Goal: Task Accomplishment & Management: Manage account settings

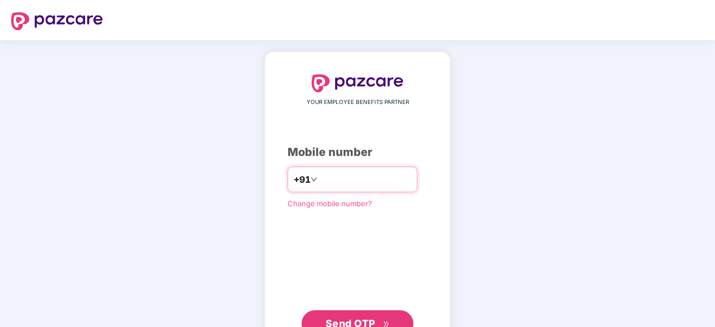
type input "*"
type input "**********"
click at [366, 317] on span "Send OTP" at bounding box center [351, 323] width 50 height 12
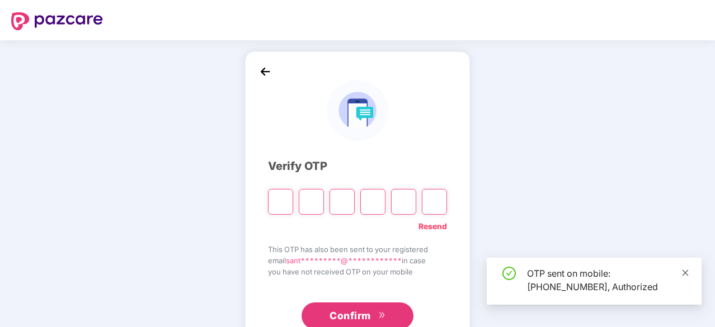
click at [683, 271] on icon "close" at bounding box center [686, 273] width 6 height 6
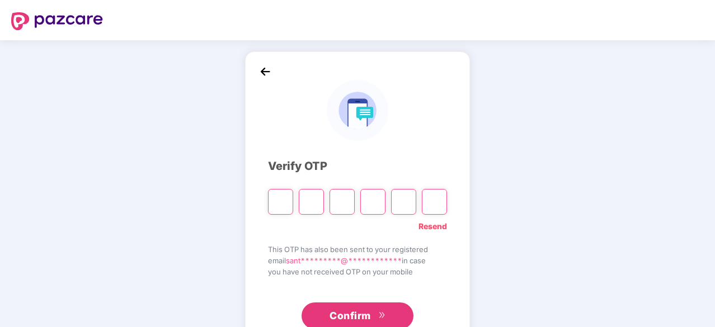
click at [283, 196] on input "Please enter verification code. Digit 1" at bounding box center [280, 202] width 25 height 26
type input "*"
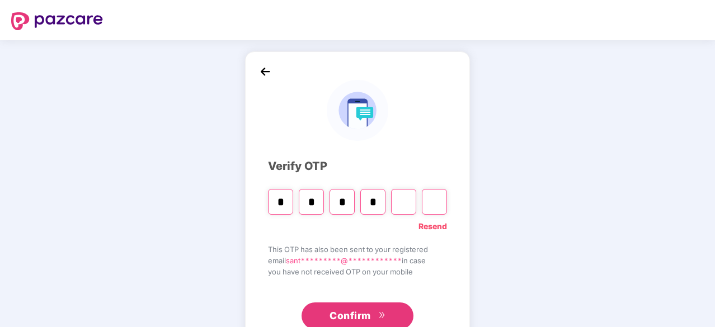
type input "*"
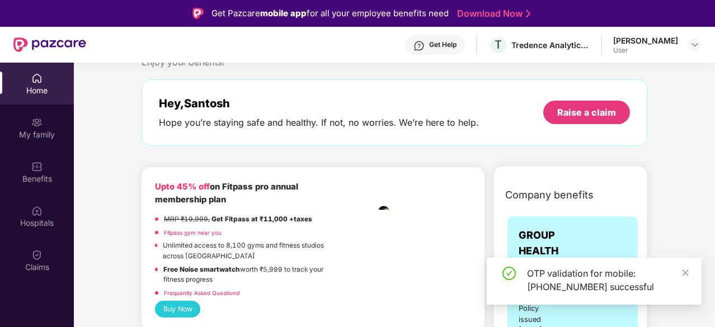
scroll to position [37, 0]
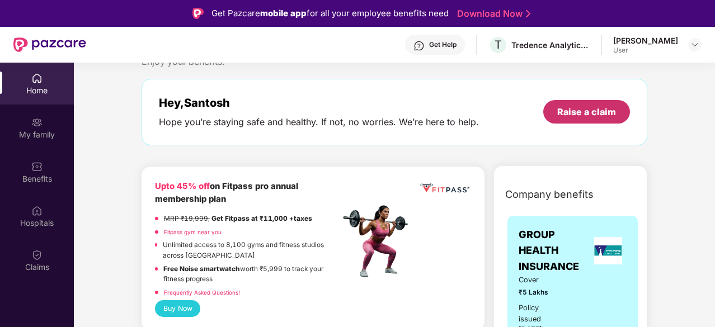
click at [600, 108] on div "Raise a claim" at bounding box center [586, 112] width 59 height 12
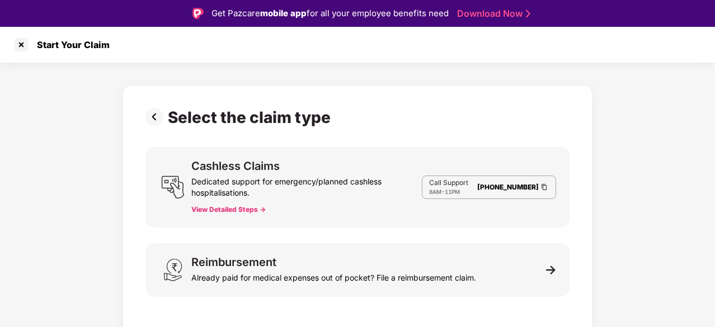
scroll to position [27, 0]
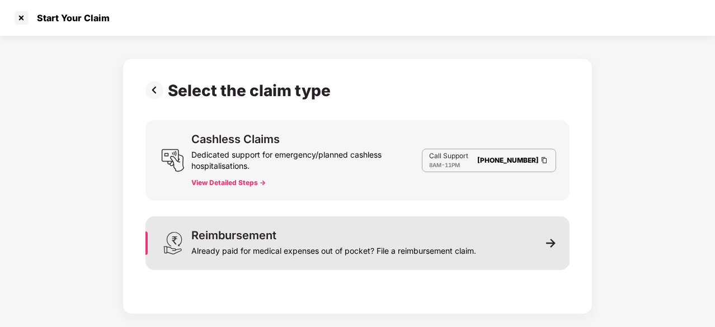
click at [425, 239] on div "Reimbursement Already paid for medical expenses out of pocket? File a reimburse…" at bounding box center [333, 243] width 285 height 27
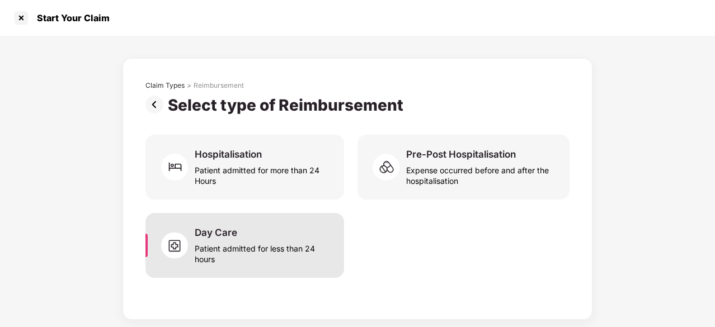
click at [266, 251] on div "Patient admitted for less than 24 hours" at bounding box center [263, 252] width 136 height 26
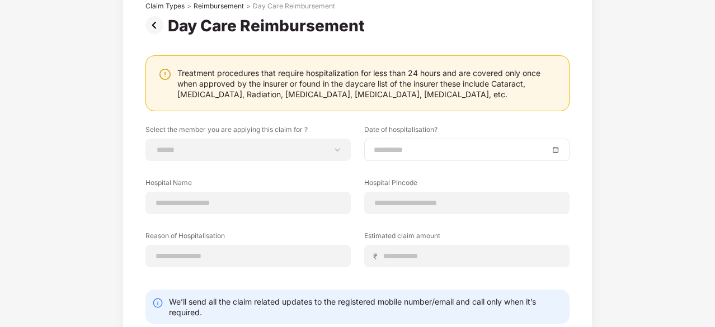
scroll to position [79, 0]
click at [153, 31] on img at bounding box center [156, 26] width 22 height 18
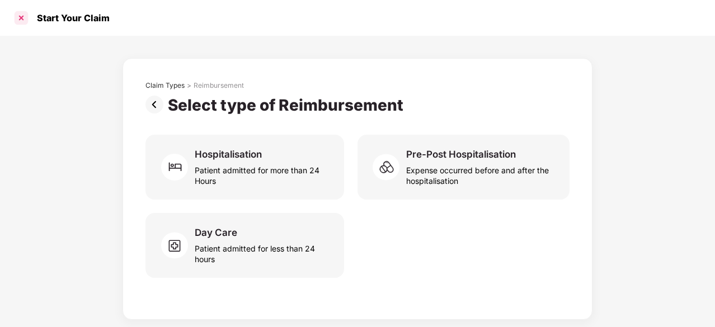
click at [22, 19] on div at bounding box center [21, 18] width 18 height 18
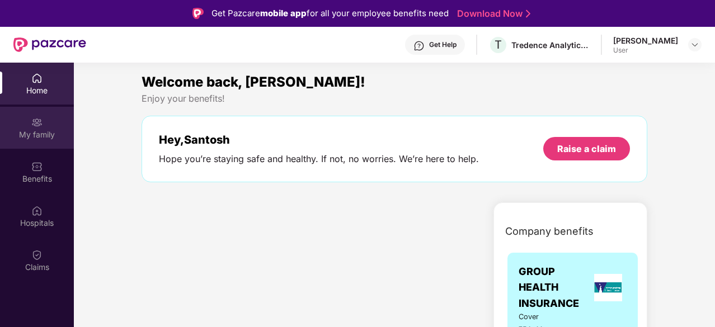
click at [50, 136] on div "My family" at bounding box center [37, 134] width 74 height 11
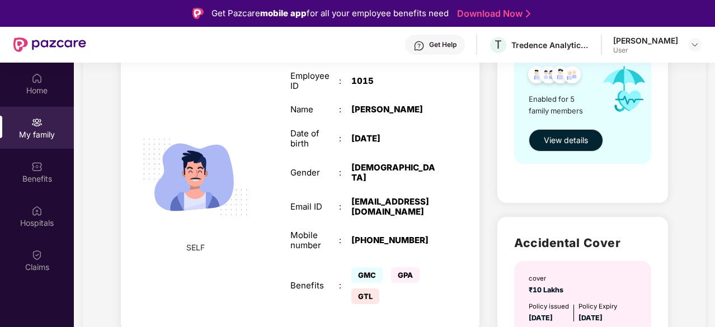
scroll to position [83, 0]
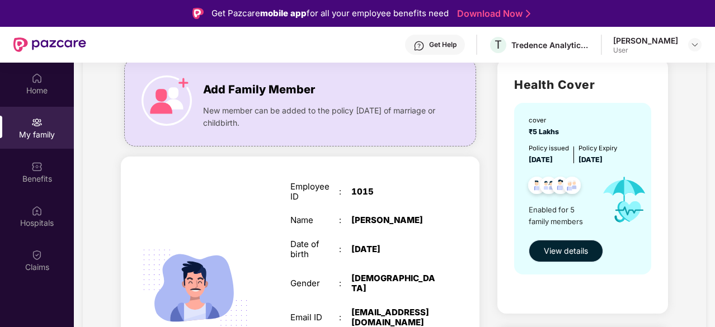
click at [576, 251] on span "View details" at bounding box center [566, 251] width 44 height 12
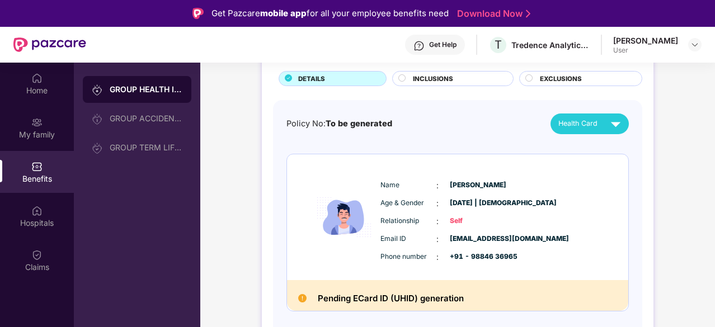
scroll to position [71, 0]
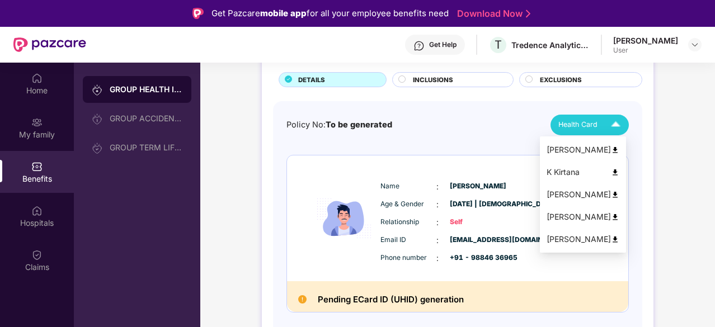
click at [617, 123] on img at bounding box center [616, 125] width 20 height 20
click at [619, 149] on img at bounding box center [615, 150] width 8 height 8
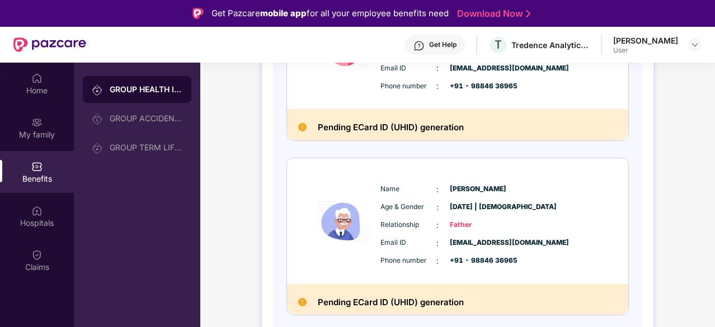
scroll to position [593, 0]
click at [506, 195] on div "Name : [PERSON_NAME] Age & Gender : [DATE] | [DEMOGRAPHIC_DATA] Relationship : …" at bounding box center [492, 225] width 228 height 95
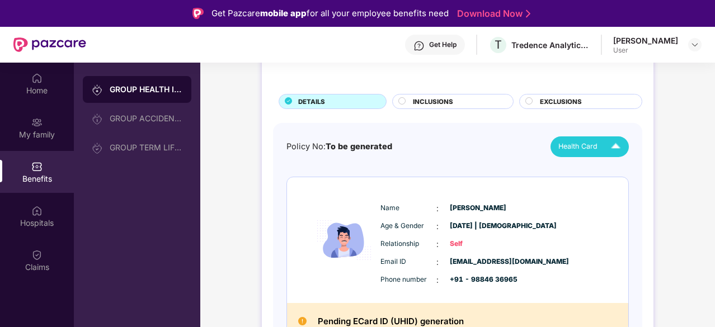
scroll to position [0, 0]
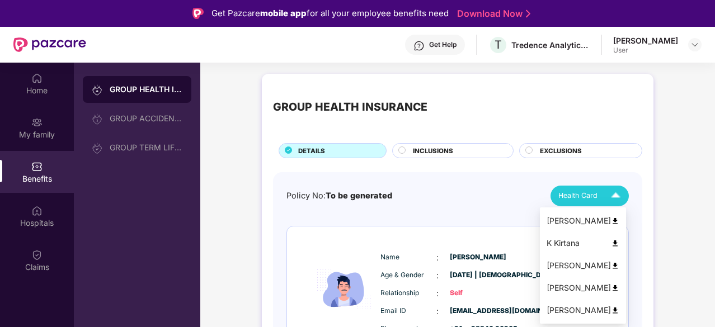
click at [611, 195] on img at bounding box center [616, 196] width 20 height 20
click at [619, 287] on img at bounding box center [615, 288] width 8 height 8
click at [611, 196] on img at bounding box center [616, 196] width 20 height 20
click at [619, 222] on img at bounding box center [615, 221] width 8 height 8
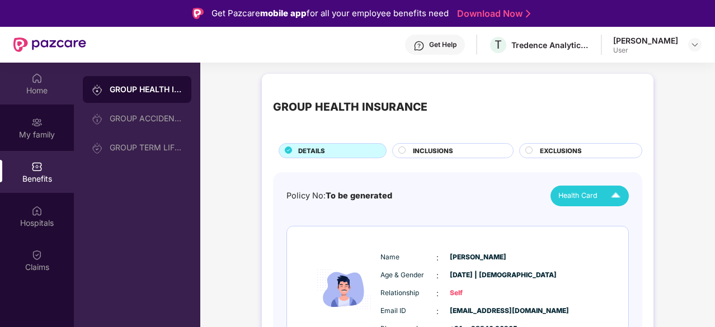
click at [41, 87] on div "Home" at bounding box center [37, 90] width 74 height 11
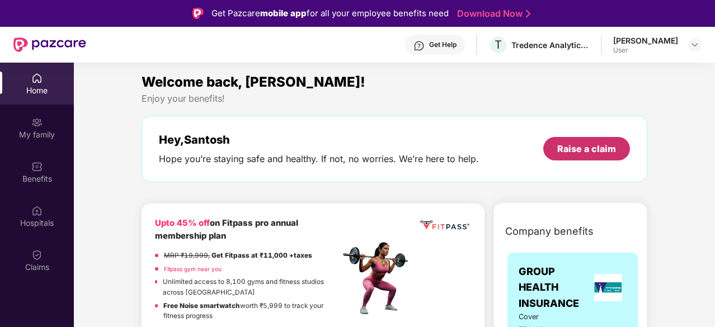
click at [580, 147] on div "Raise a claim" at bounding box center [586, 149] width 59 height 12
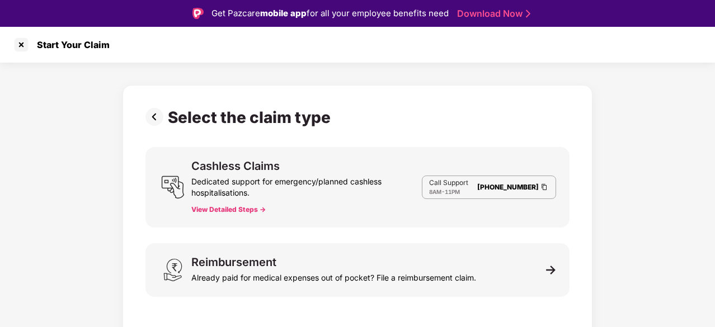
scroll to position [27, 0]
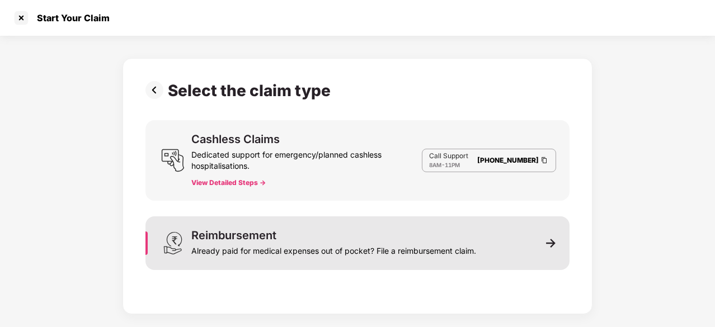
click at [544, 241] on div "Reimbursement Already paid for medical expenses out of pocket? File a reimburse…" at bounding box center [357, 244] width 424 height 54
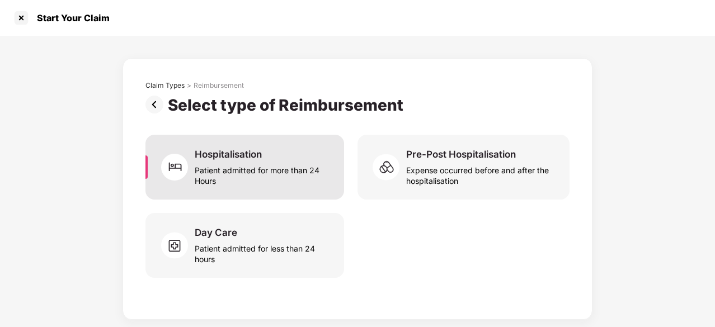
click at [299, 165] on div "Patient admitted for more than 24 Hours" at bounding box center [263, 174] width 136 height 26
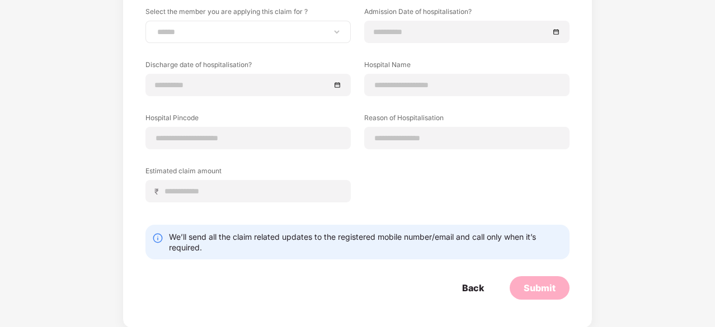
scroll to position [0, 0]
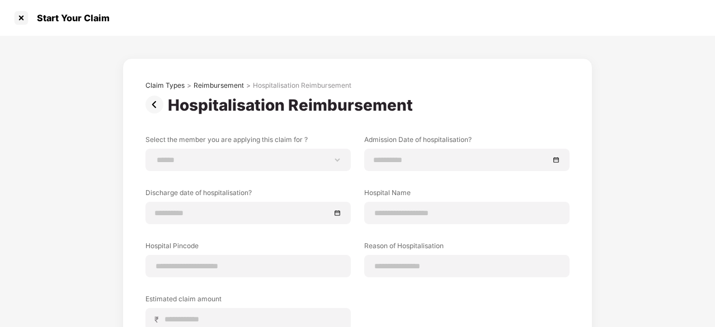
click at [153, 104] on img at bounding box center [156, 105] width 22 height 18
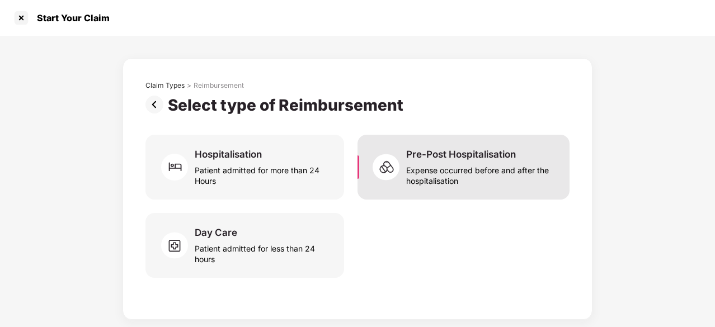
click at [453, 176] on div "Expense occurred before and after the hospitalisation" at bounding box center [481, 174] width 150 height 26
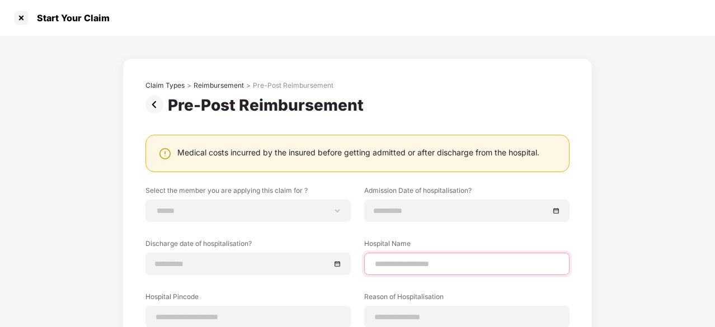
click at [483, 260] on input at bounding box center [467, 265] width 186 height 12
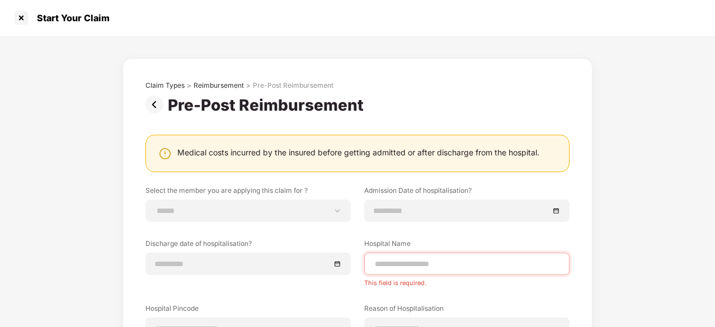
click at [157, 107] on img at bounding box center [156, 105] width 22 height 18
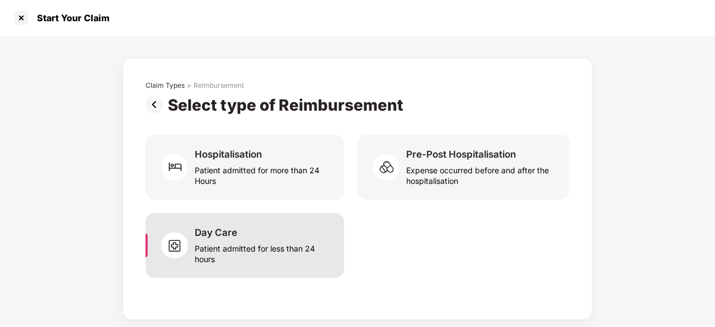
click at [303, 234] on div "Day Care Patient admitted for less than 24 hours" at bounding box center [263, 246] width 136 height 38
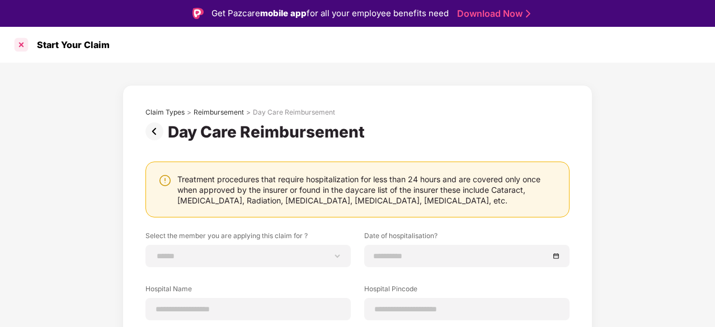
click at [21, 48] on div at bounding box center [21, 45] width 18 height 18
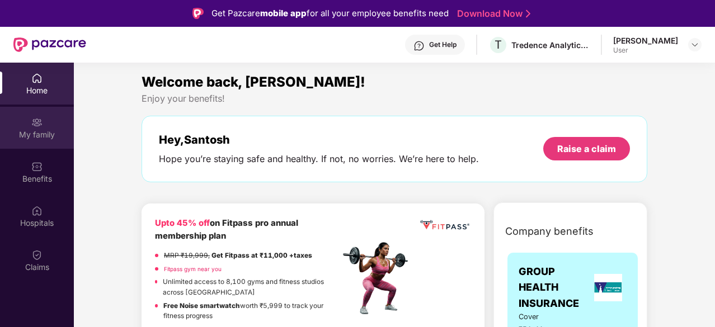
click at [48, 135] on div "My family" at bounding box center [37, 134] width 74 height 11
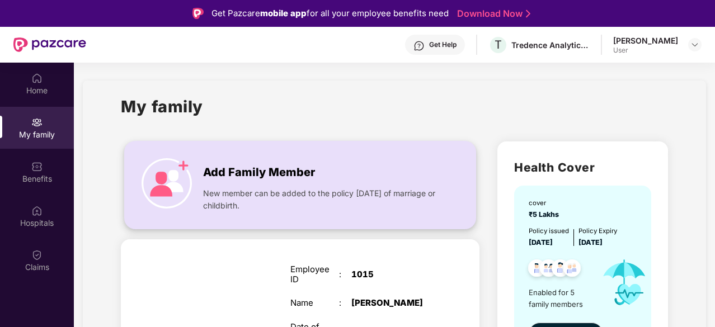
click at [335, 207] on span "New member can be added to the policy [DATE] of marriage or childbirth." at bounding box center [322, 199] width 238 height 25
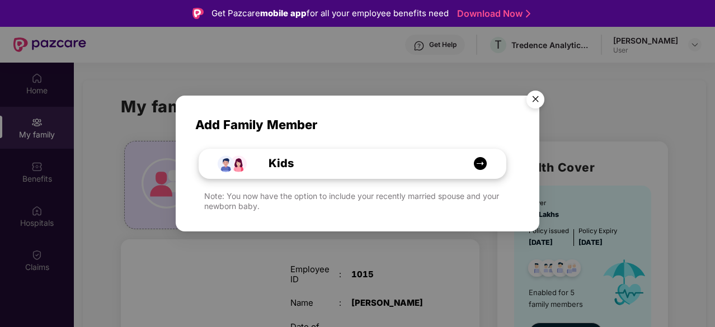
click at [485, 161] on img at bounding box center [480, 164] width 14 height 14
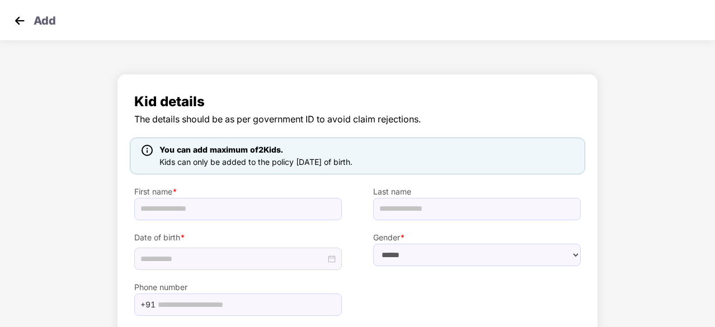
click at [18, 24] on img at bounding box center [19, 20] width 17 height 17
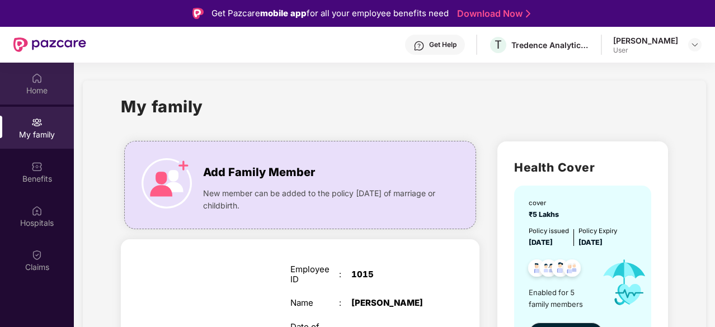
click at [39, 90] on div "Home" at bounding box center [37, 90] width 74 height 11
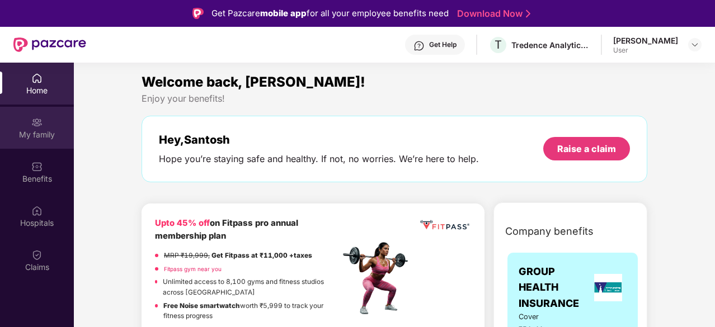
click at [53, 123] on div "My family" at bounding box center [37, 128] width 74 height 42
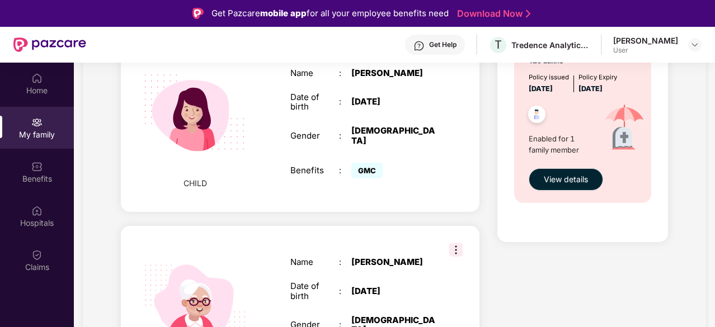
scroll to position [693, 0]
click at [461, 243] on img at bounding box center [455, 249] width 13 height 13
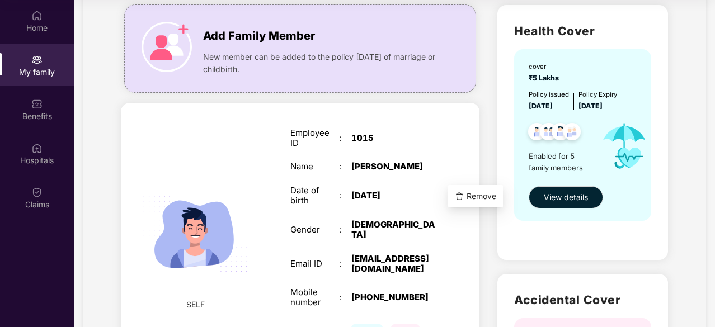
scroll to position [0, 0]
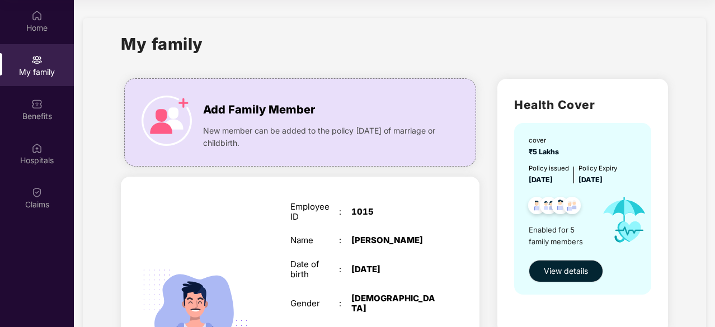
click at [489, 42] on div "My family" at bounding box center [394, 50] width 547 height 39
click at [577, 271] on span "View details" at bounding box center [566, 271] width 44 height 12
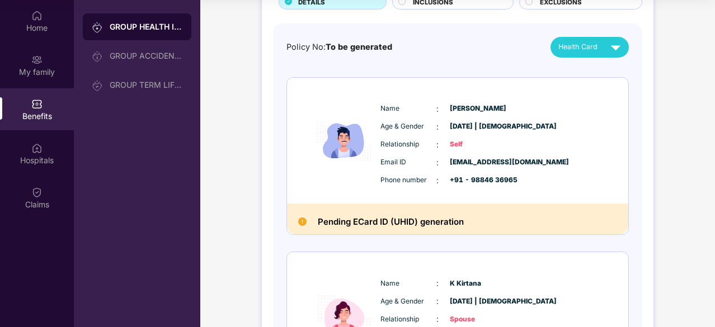
scroll to position [215, 0]
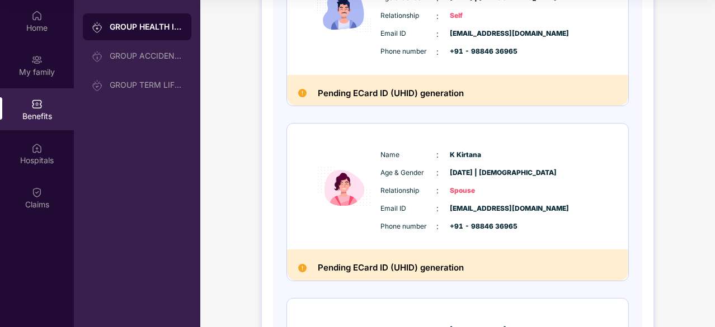
click at [461, 280] on div "Name : [PERSON_NAME] Age & Gender : [DATE] | [DEMOGRAPHIC_DATA] Relationship : …" at bounding box center [457, 202] width 342 height 158
